Goal: Information Seeking & Learning: Learn about a topic

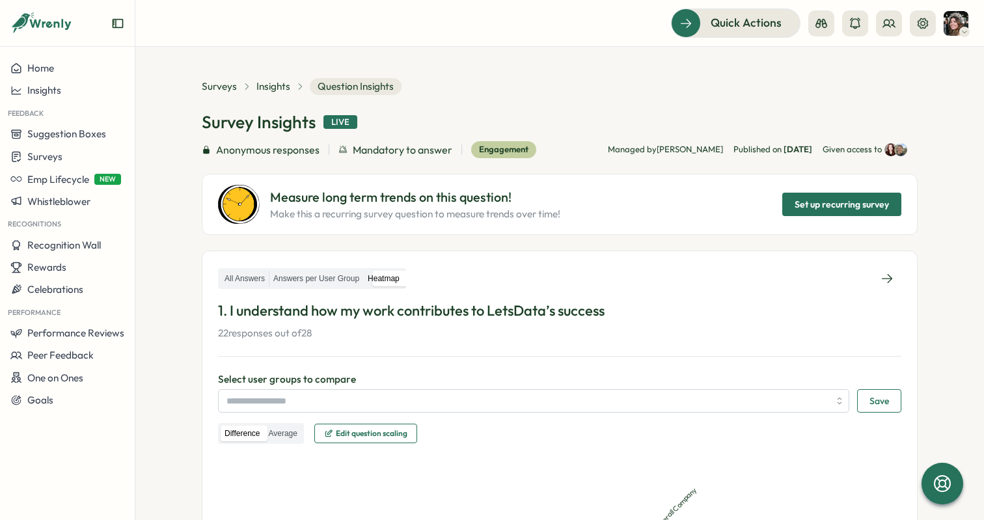
scroll to position [357, 0]
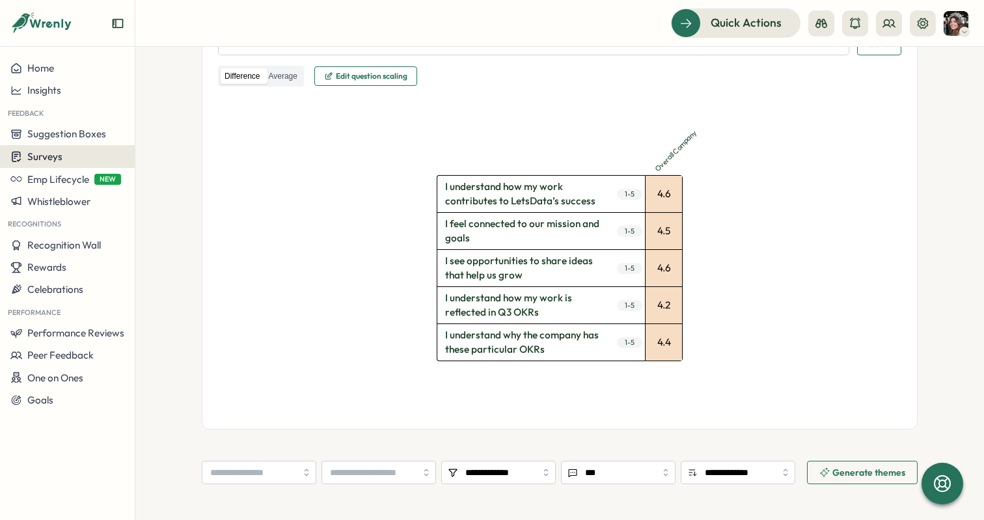
click at [59, 154] on span "Surveys" at bounding box center [44, 156] width 35 height 12
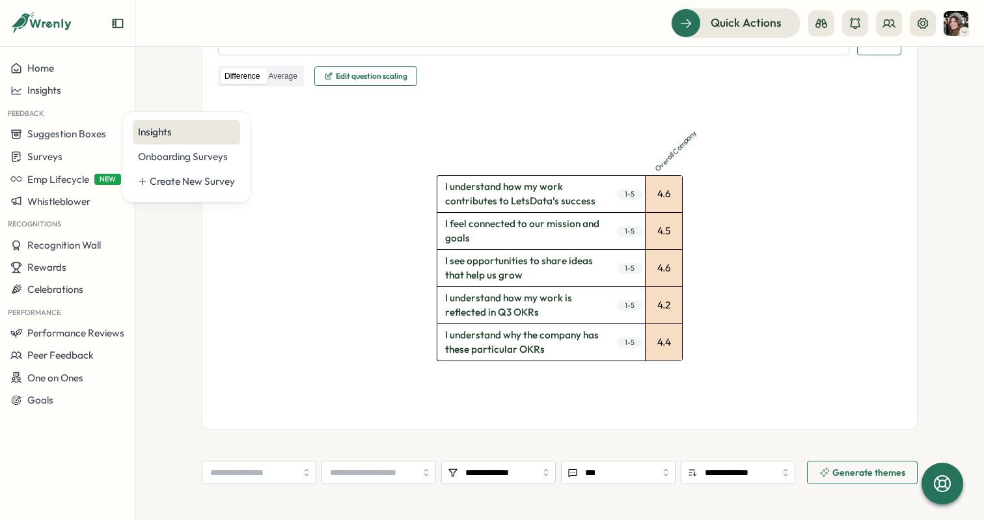
click at [163, 126] on div "Insights" at bounding box center [186, 132] width 97 height 14
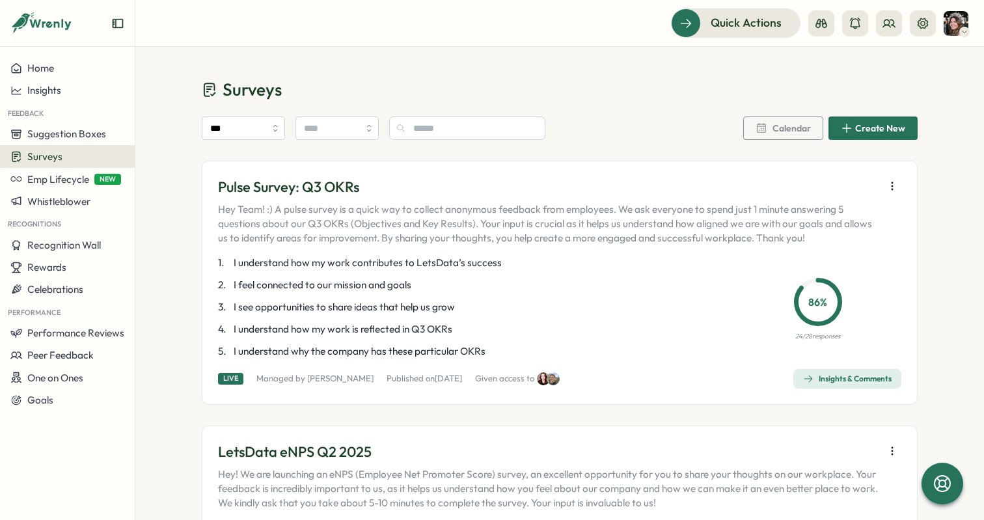
click at [845, 384] on span "Insights & Comments" at bounding box center [847, 379] width 89 height 18
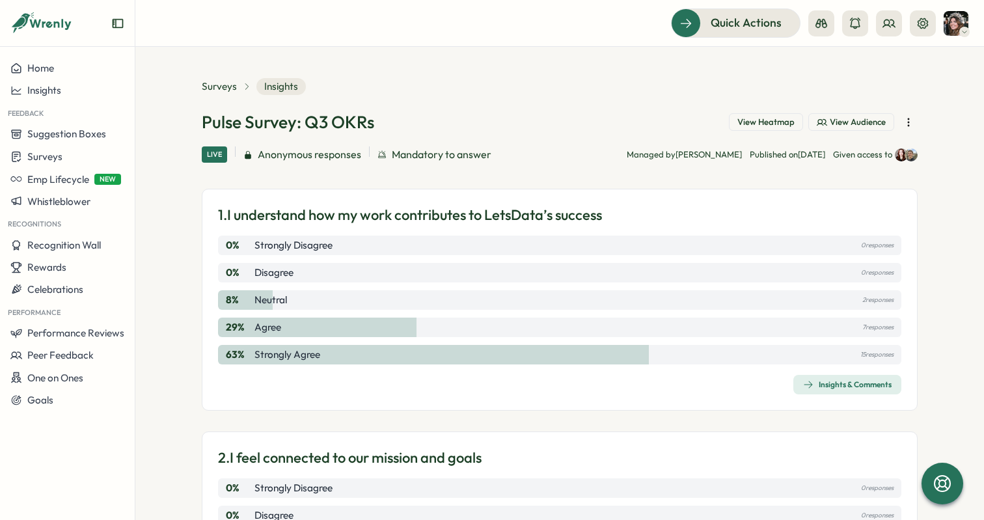
click at [762, 123] on span "View Heatmap" at bounding box center [765, 122] width 57 height 12
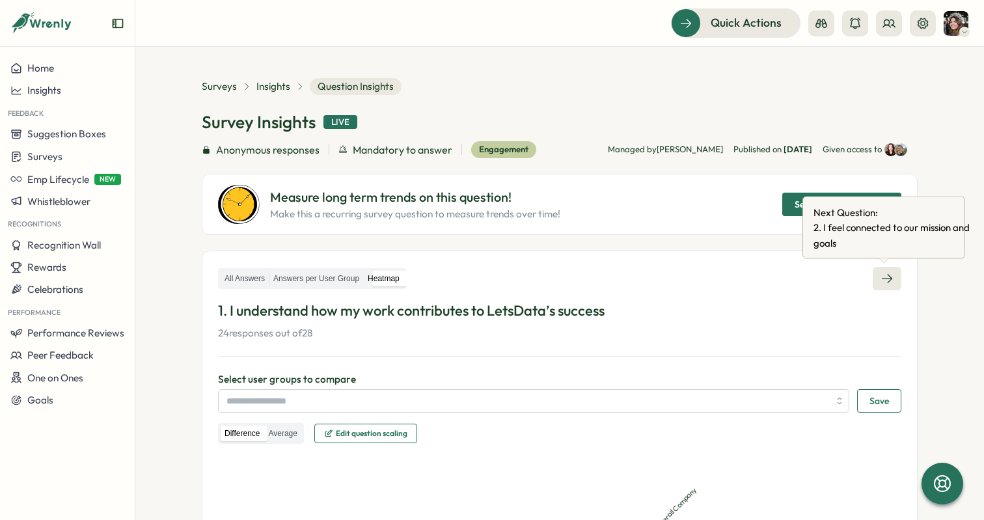
click at [882, 279] on icon at bounding box center [886, 278] width 13 height 13
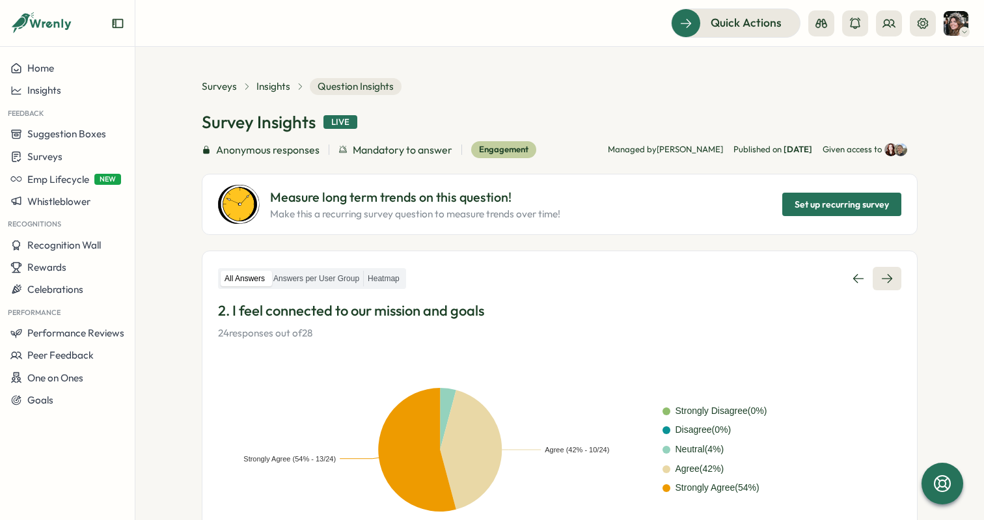
click at [892, 273] on link at bounding box center [887, 278] width 29 height 23
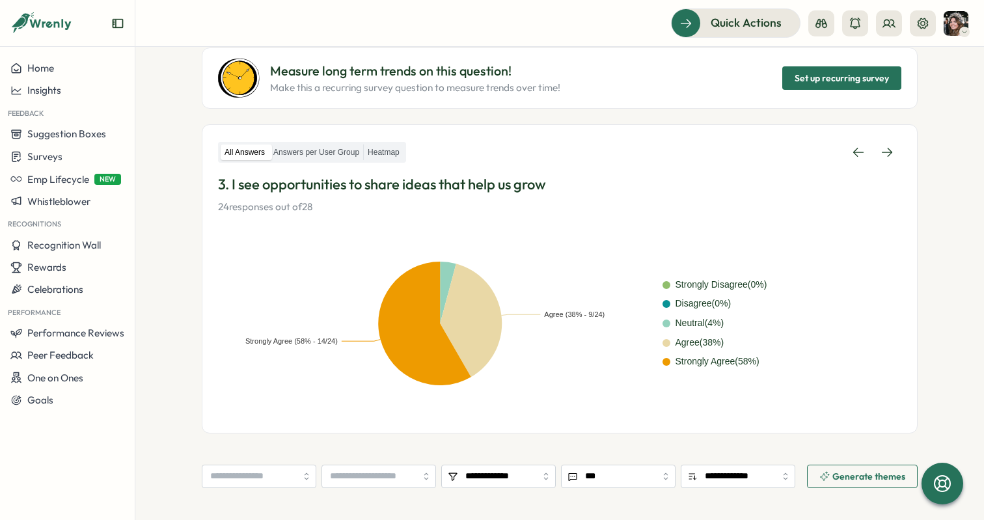
scroll to position [110, 0]
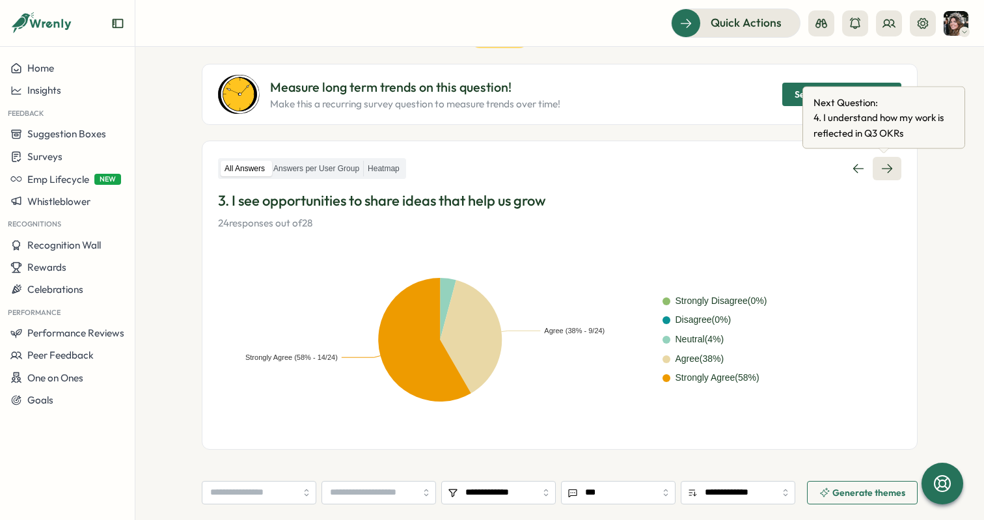
click at [873, 159] on link at bounding box center [887, 168] width 29 height 23
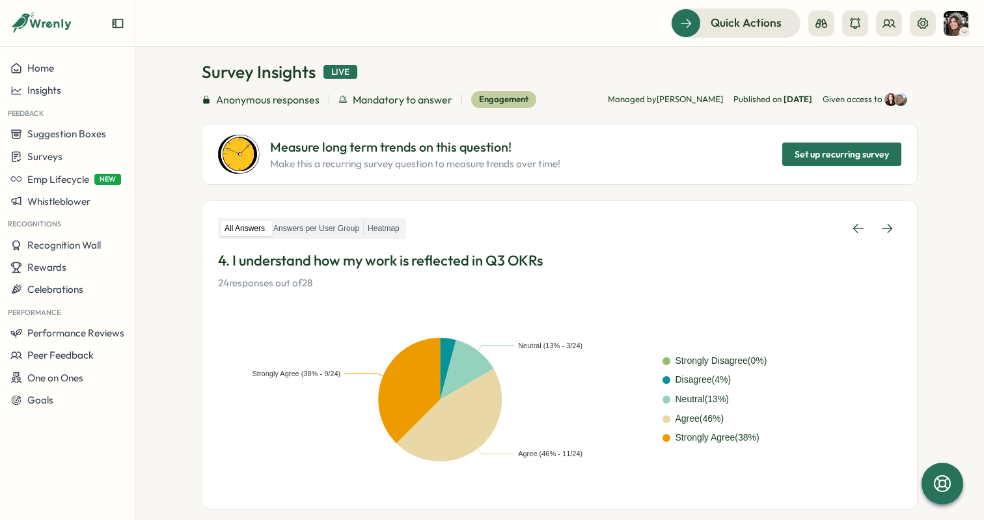
scroll to position [25, 0]
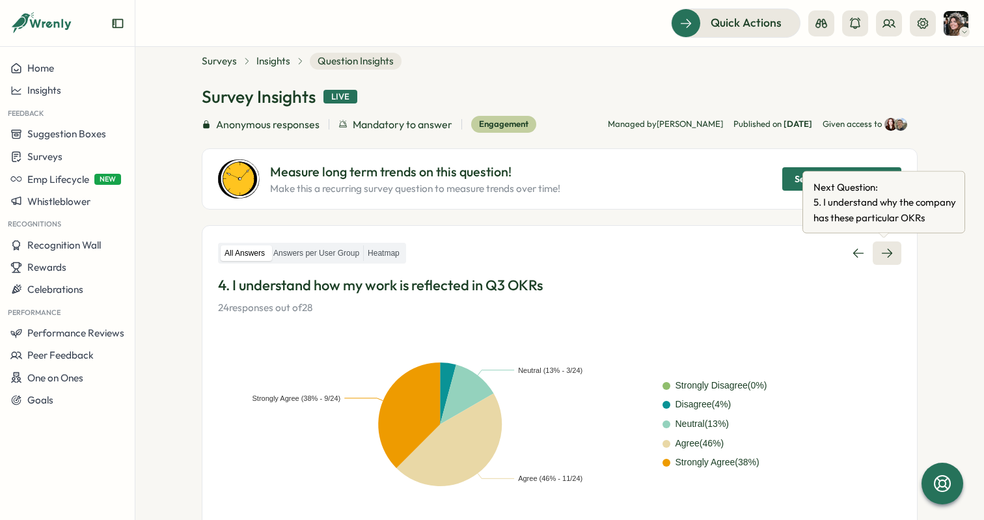
click at [887, 243] on link at bounding box center [887, 252] width 29 height 23
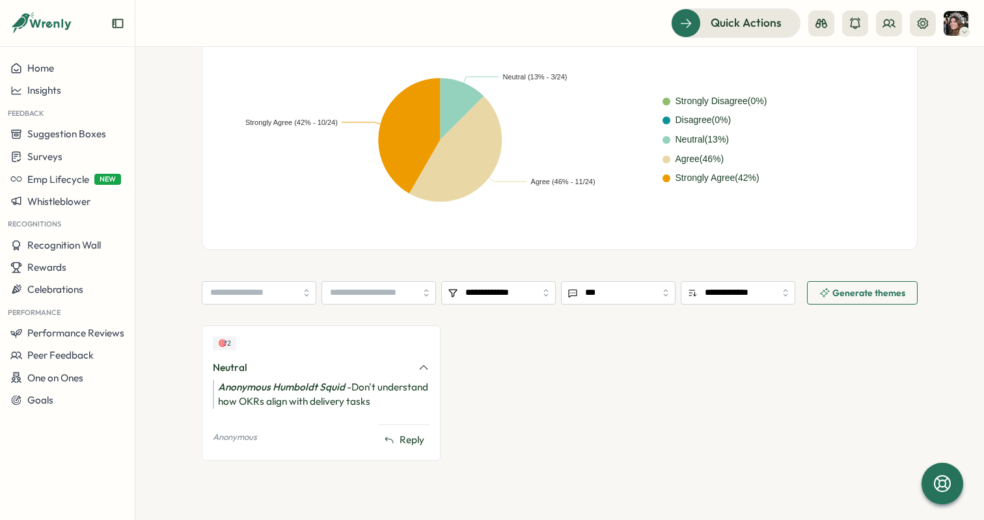
scroll to position [316, 0]
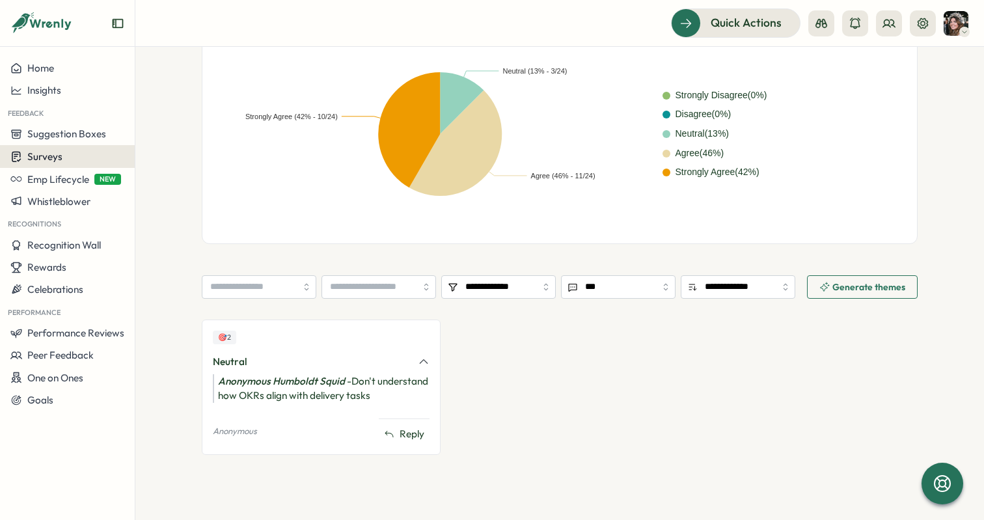
click at [60, 154] on span "Surveys" at bounding box center [44, 156] width 35 height 12
click at [56, 159] on span "Surveys" at bounding box center [44, 156] width 35 height 12
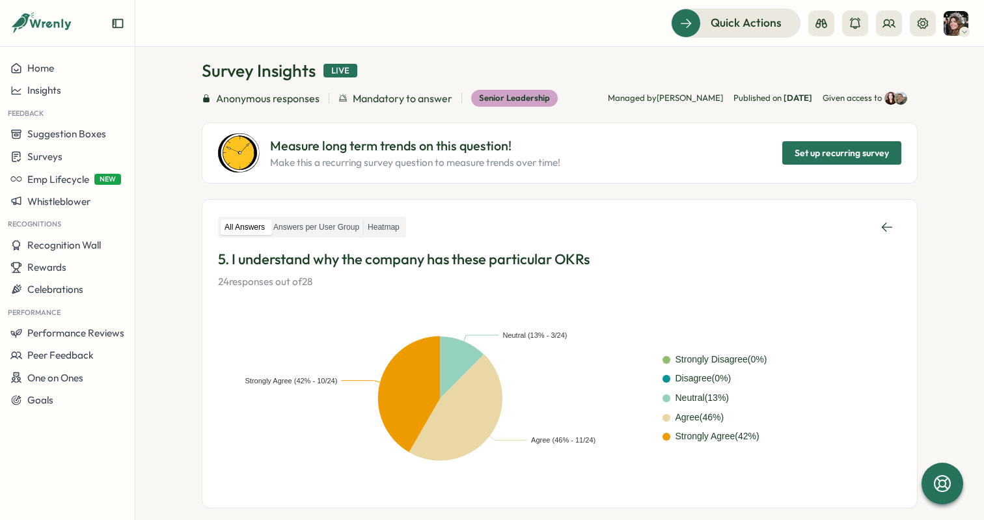
scroll to position [0, 0]
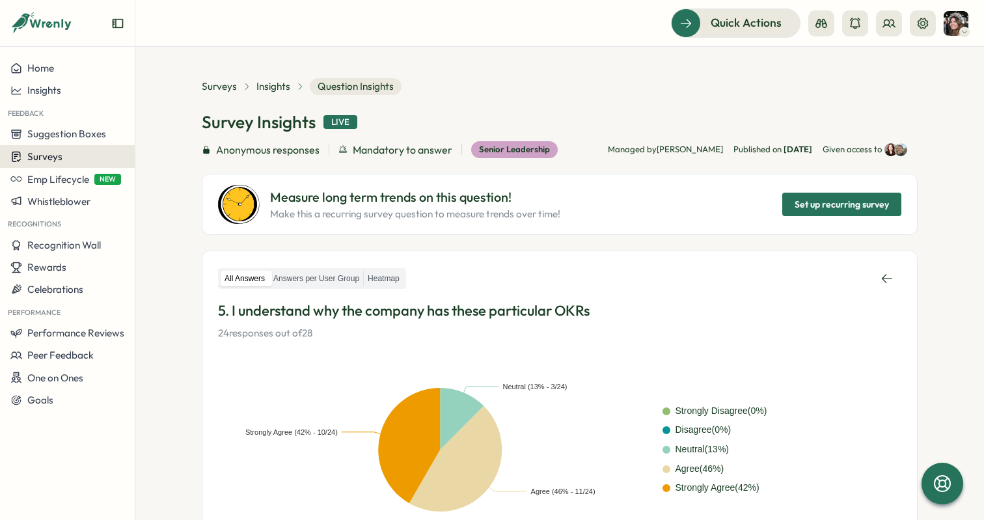
click at [51, 165] on button "Surveys" at bounding box center [67, 156] width 135 height 23
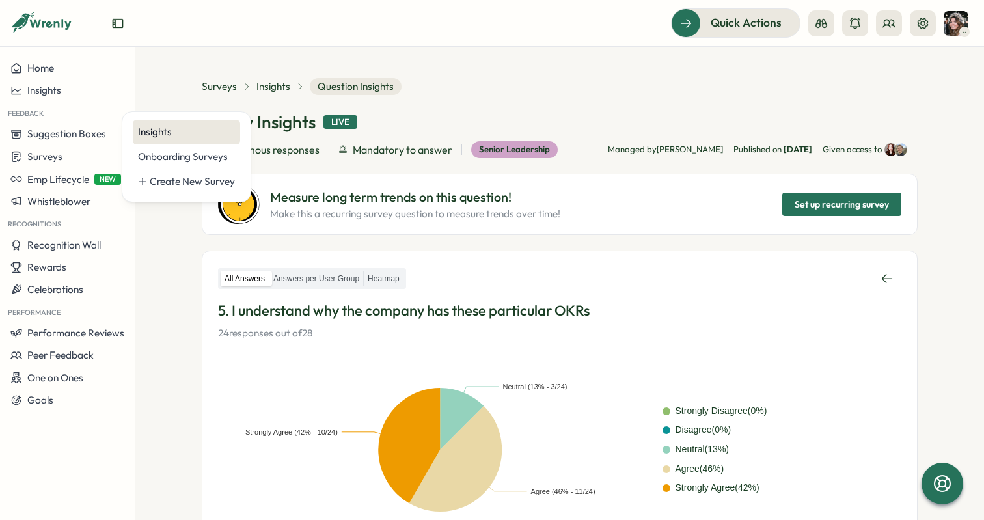
click at [163, 133] on div "Insights" at bounding box center [186, 132] width 97 height 14
